Goal: Find specific page/section: Find specific page/section

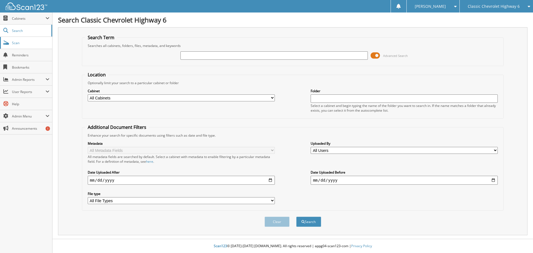
click at [19, 42] on span "Scan" at bounding box center [30, 43] width 37 height 5
type input "[PERSON_NAME]"
click at [311, 227] on div "Search" at bounding box center [308, 221] width 26 height 11
click at [304, 219] on button "Search" at bounding box center [308, 221] width 25 height 10
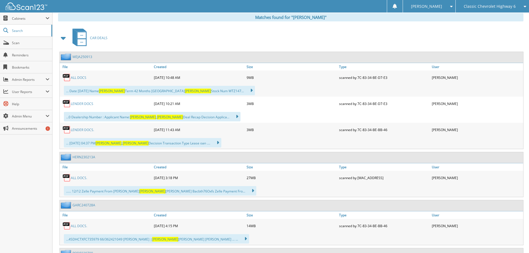
scroll to position [222, 0]
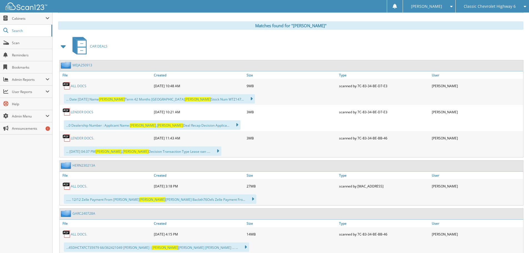
click at [83, 65] on link "MEJA250913" at bounding box center [82, 65] width 20 height 5
